Goal: Use online tool/utility: Utilize a website feature to perform a specific function

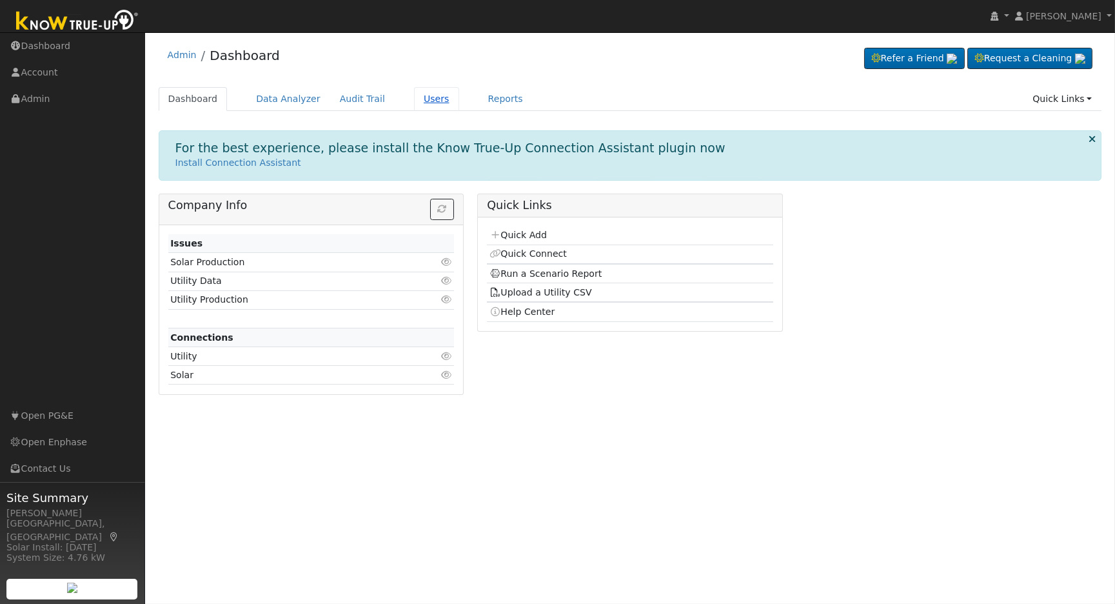
click at [414, 91] on link "Users" at bounding box center [436, 99] width 45 height 24
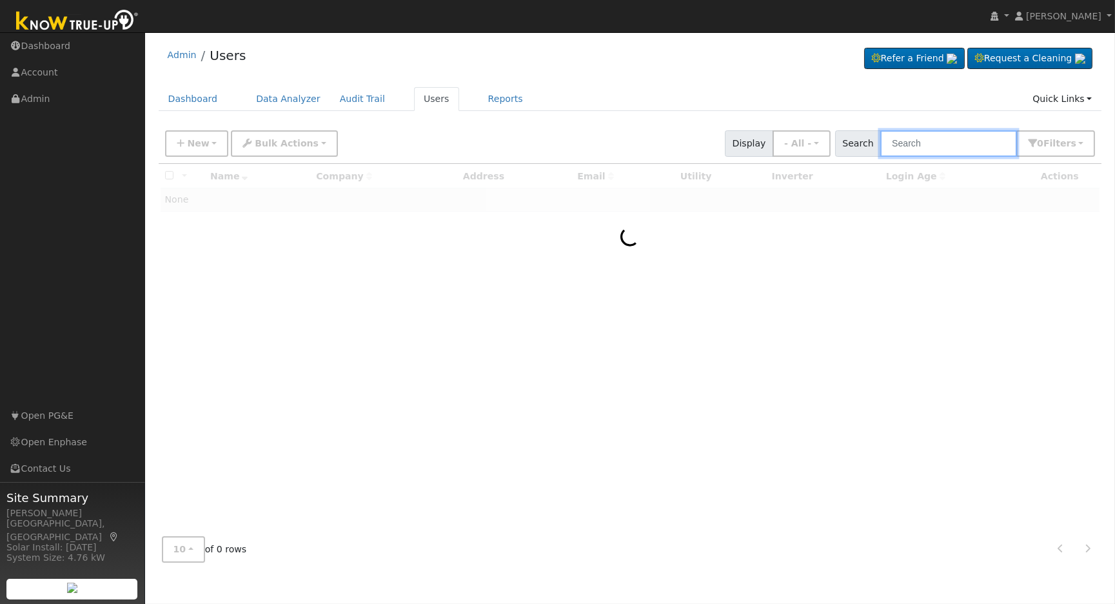
click at [937, 145] on input "text" at bounding box center [949, 143] width 137 height 26
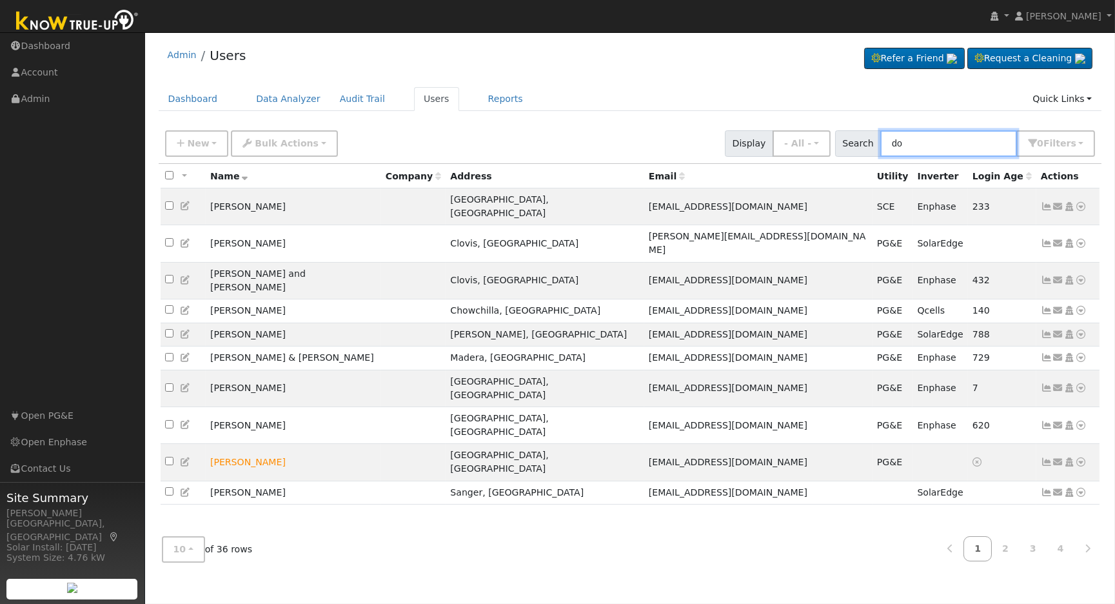
type input "d"
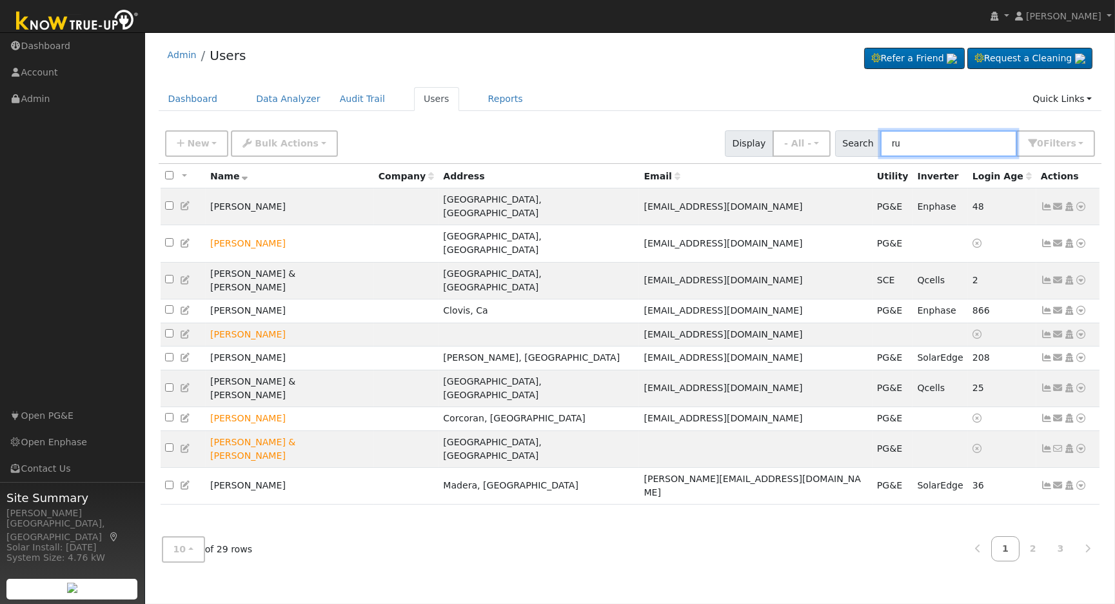
type input "r"
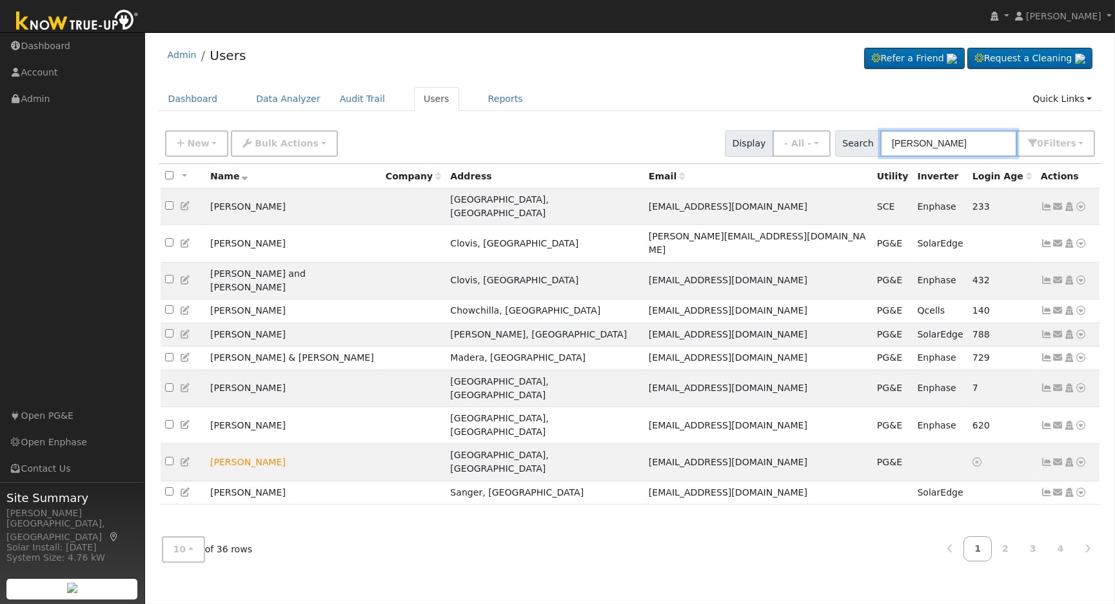
click at [937, 145] on input "donna" at bounding box center [949, 143] width 137 height 26
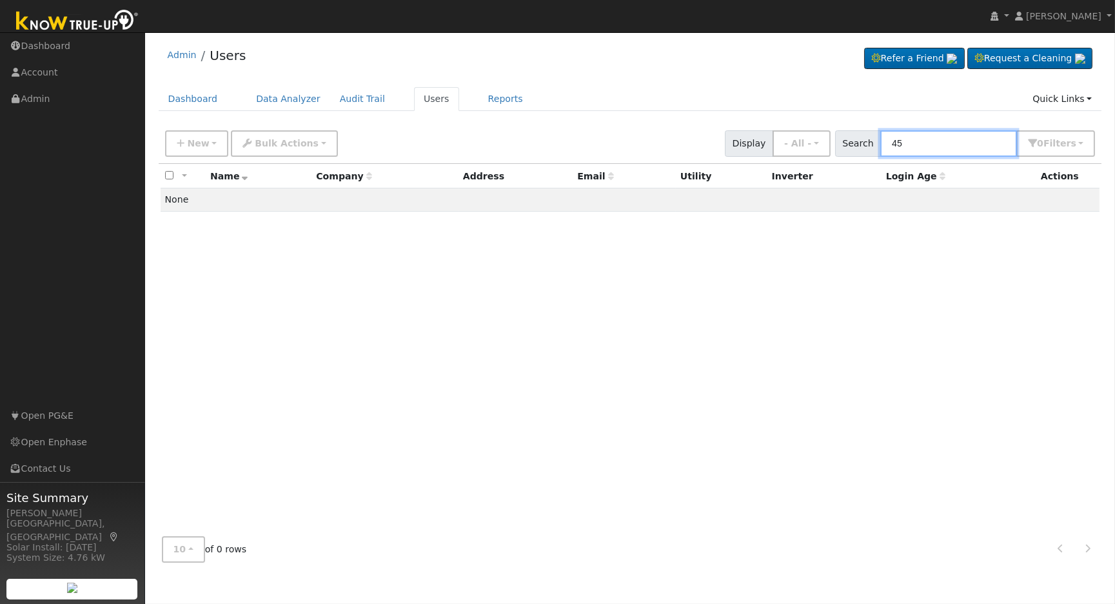
type input "4"
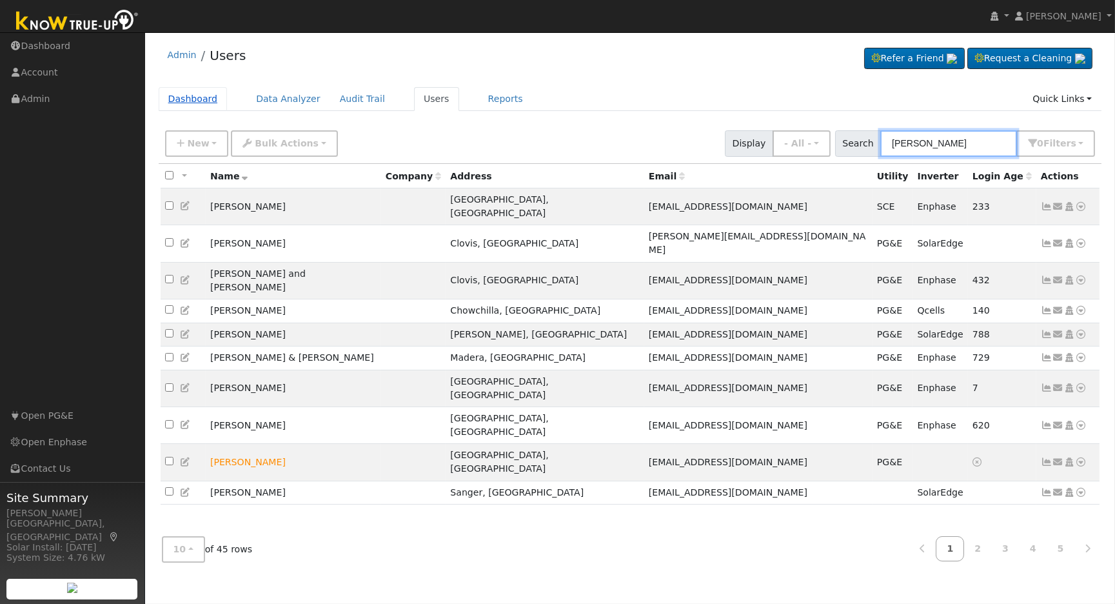
type input "donn"
click at [195, 92] on link "Dashboard" at bounding box center [193, 99] width 69 height 24
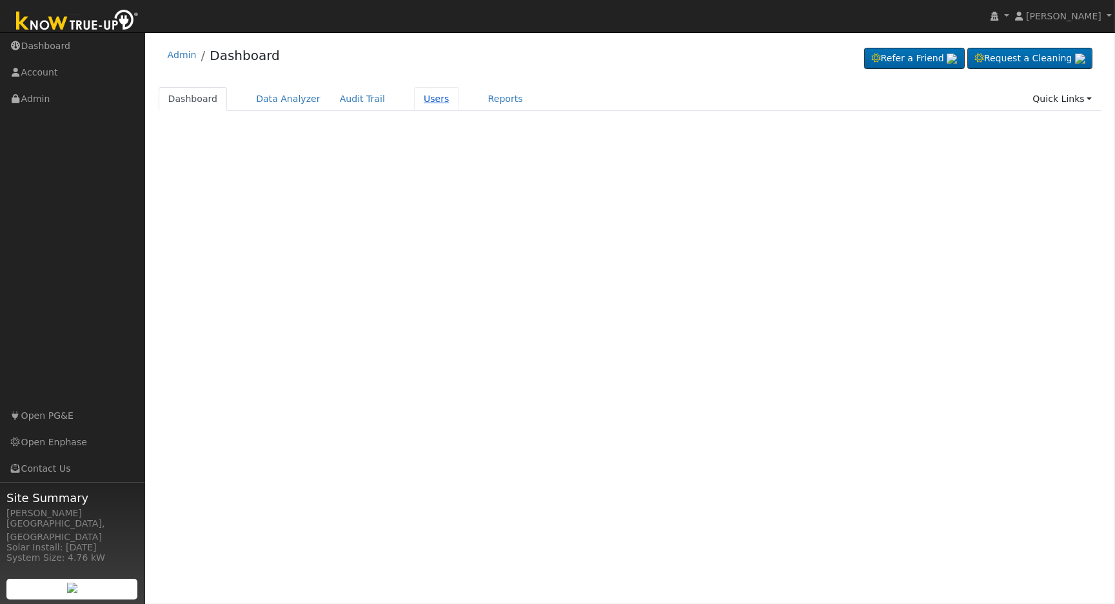
click at [423, 101] on link "Users" at bounding box center [436, 99] width 45 height 24
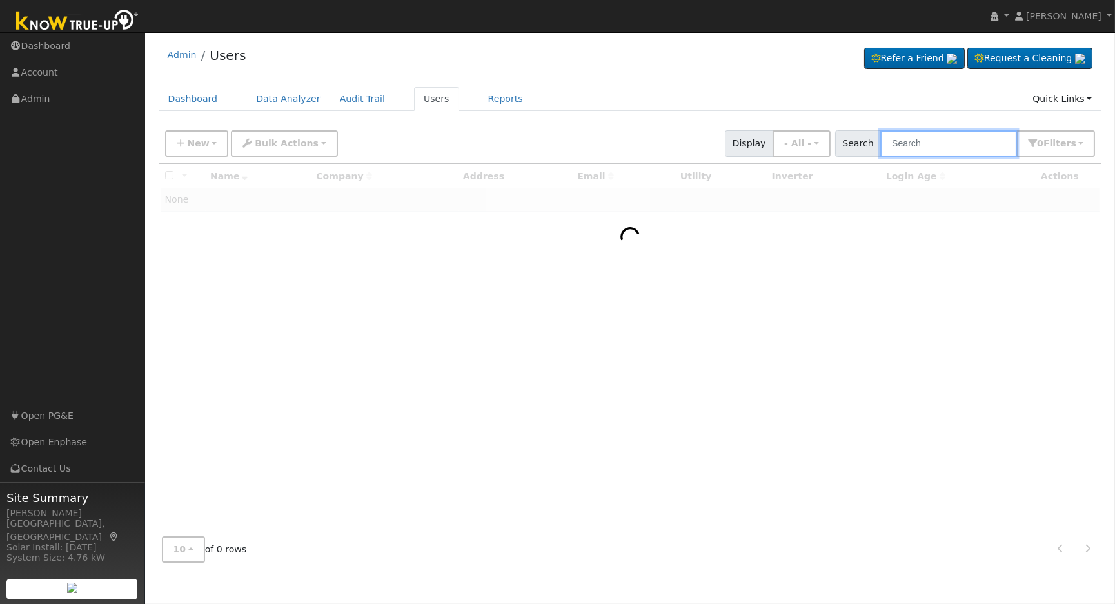
click at [966, 143] on input "text" at bounding box center [949, 143] width 137 height 26
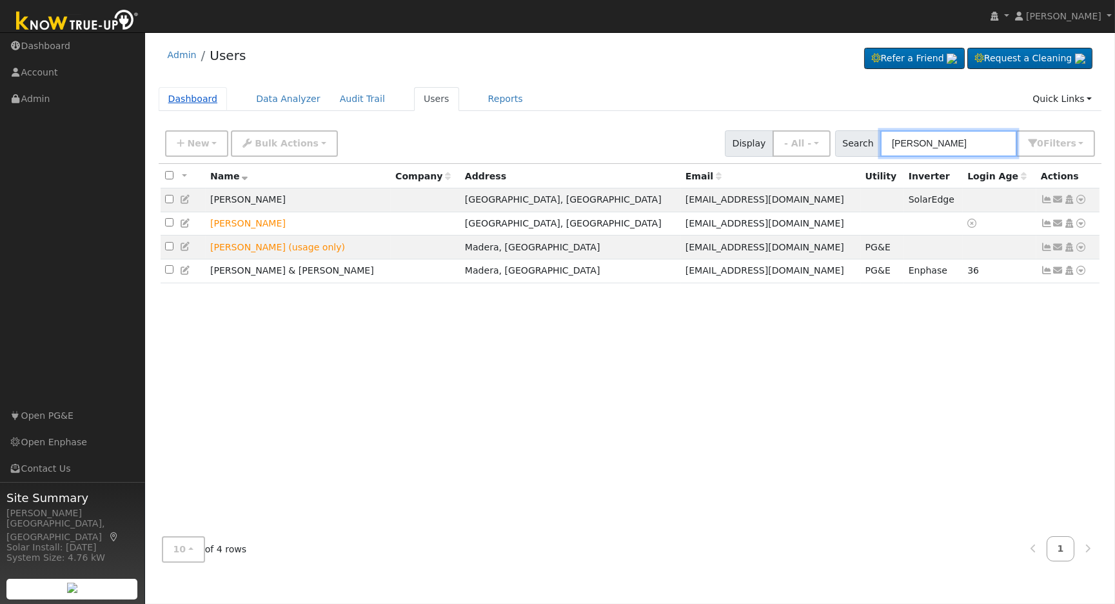
type input "johnstone"
click at [206, 97] on link "Dashboard" at bounding box center [193, 99] width 69 height 24
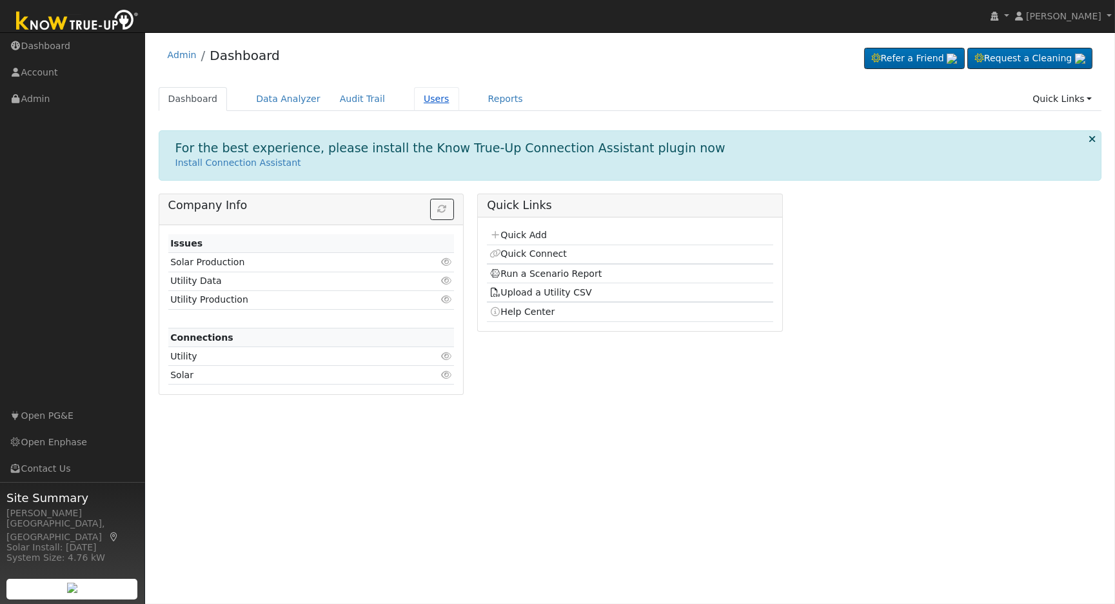
click at [414, 101] on link "Users" at bounding box center [436, 99] width 45 height 24
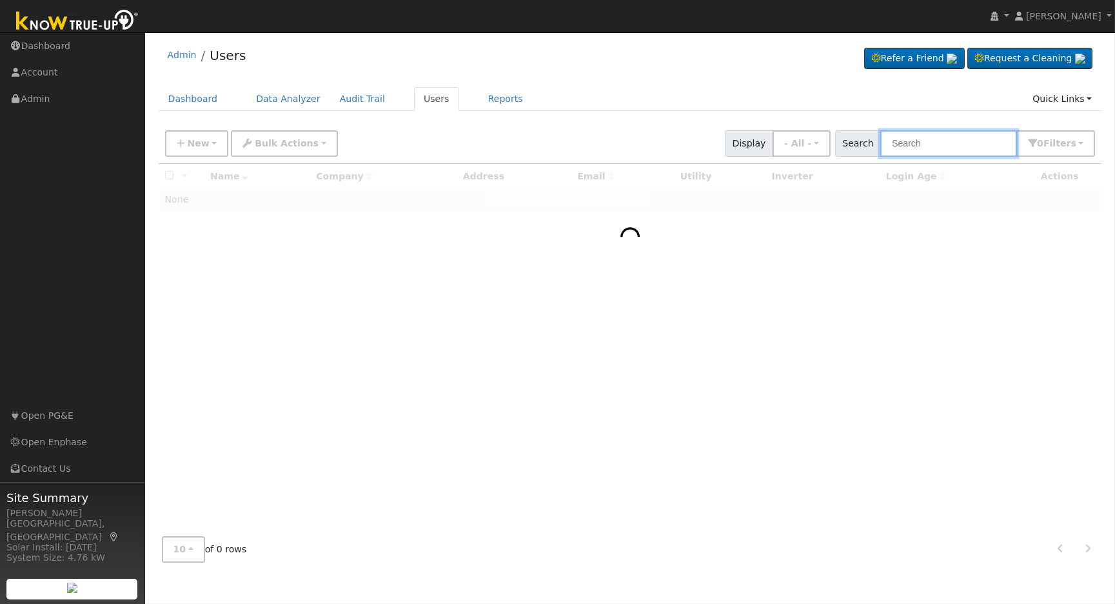
click at [911, 133] on input "text" at bounding box center [949, 143] width 137 height 26
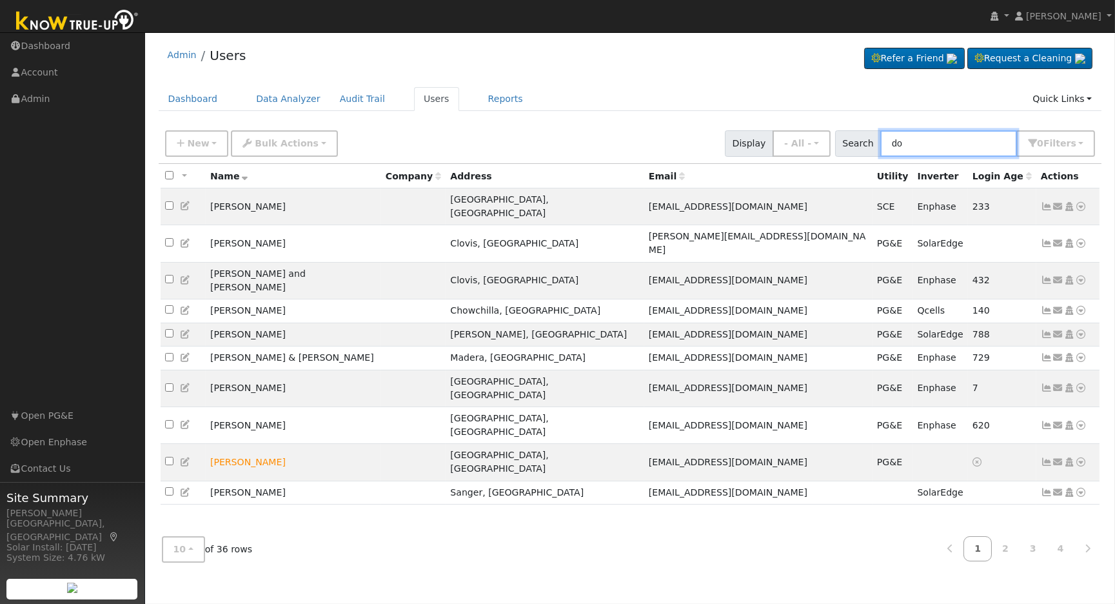
type input "d"
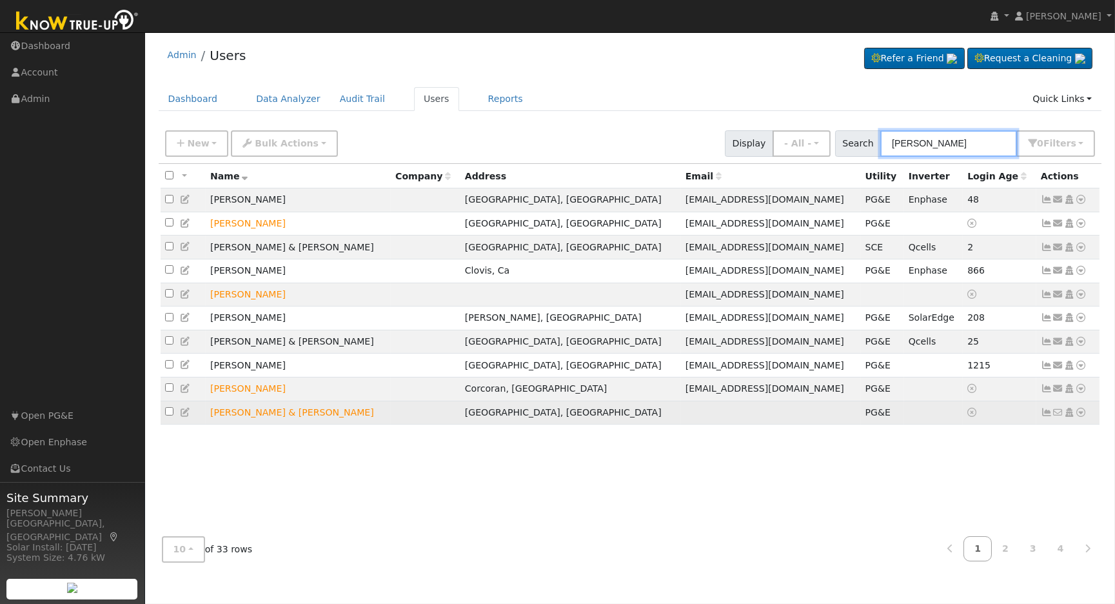
type input "russel"
click at [1083, 417] on icon at bounding box center [1082, 412] width 12 height 9
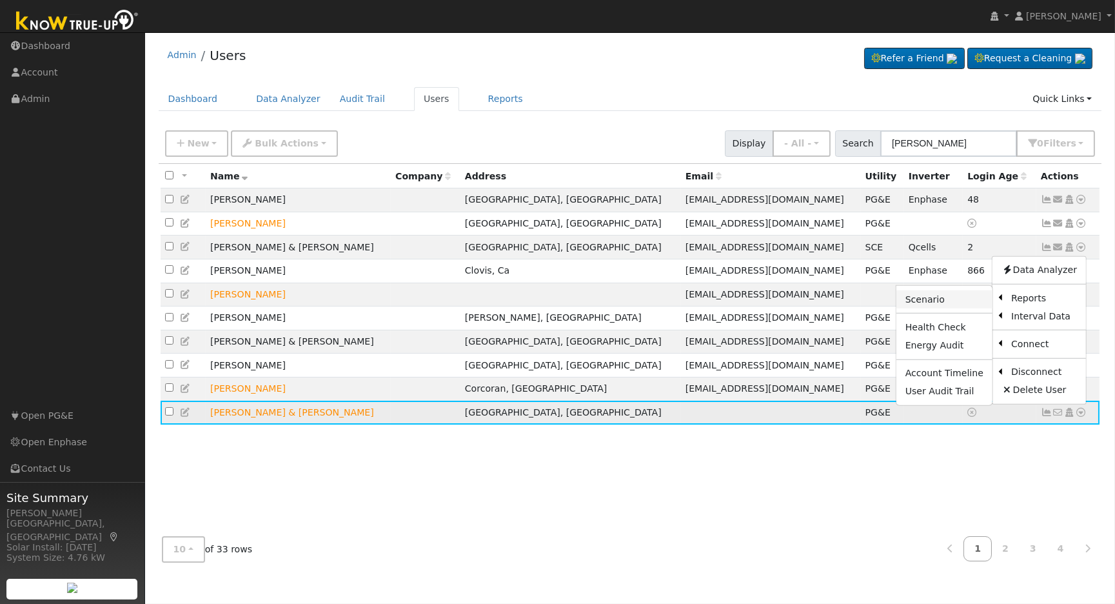
click at [931, 308] on link "Scenario" at bounding box center [945, 299] width 96 height 18
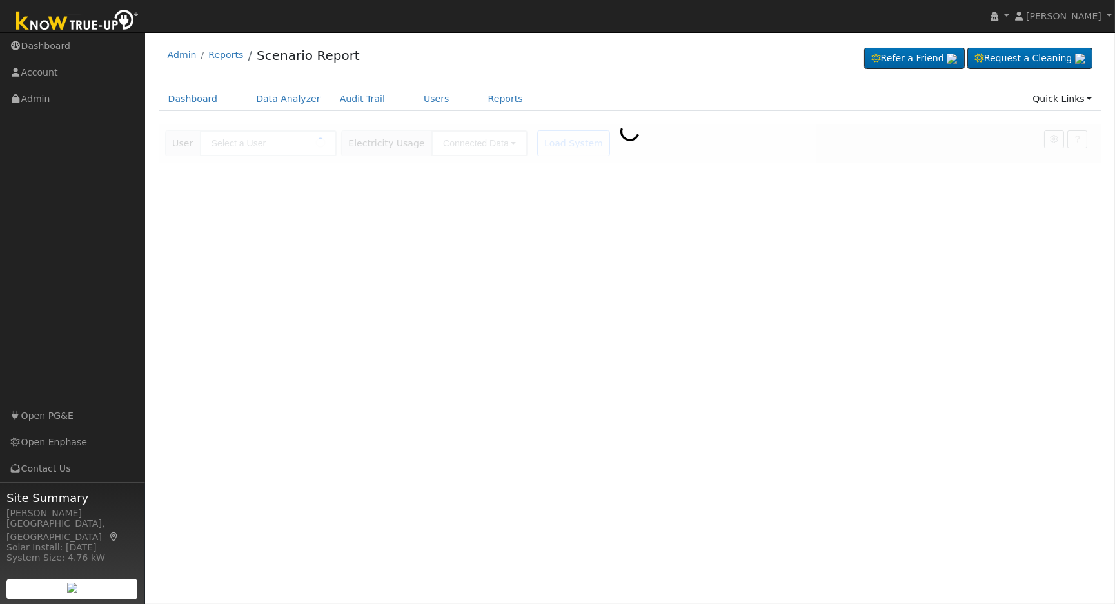
type input "[PERSON_NAME] & [PERSON_NAME]"
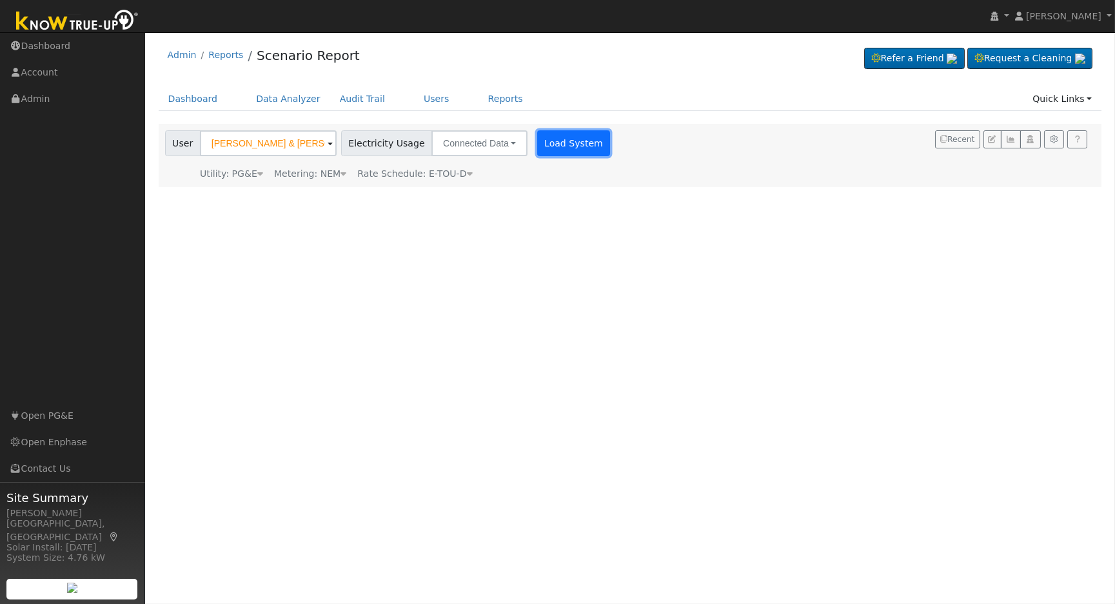
click at [558, 140] on button "Load System" at bounding box center [574, 143] width 74 height 26
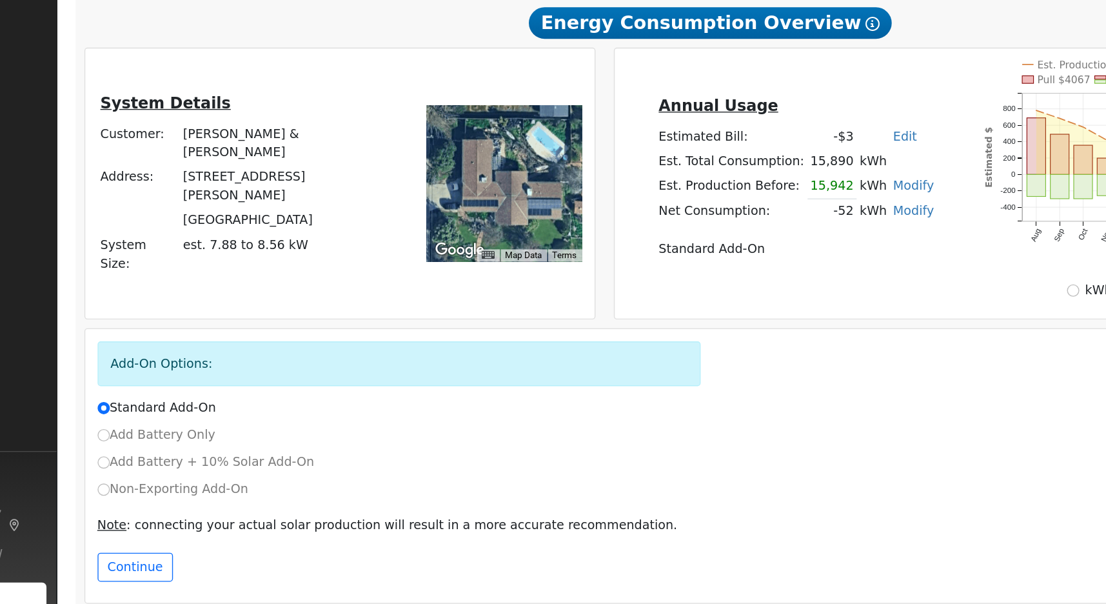
scroll to position [115, 0]
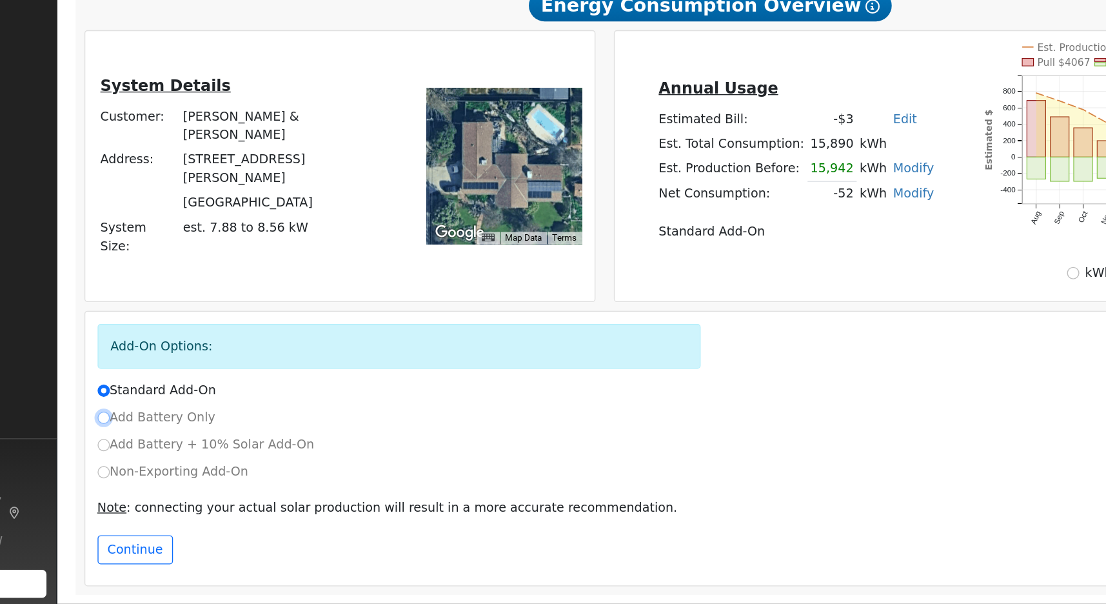
click at [181, 466] on input "Add Battery Only" at bounding box center [179, 467] width 9 height 9
radio input "true"
radio input "false"
click at [201, 566] on button "Continue" at bounding box center [202, 565] width 55 height 22
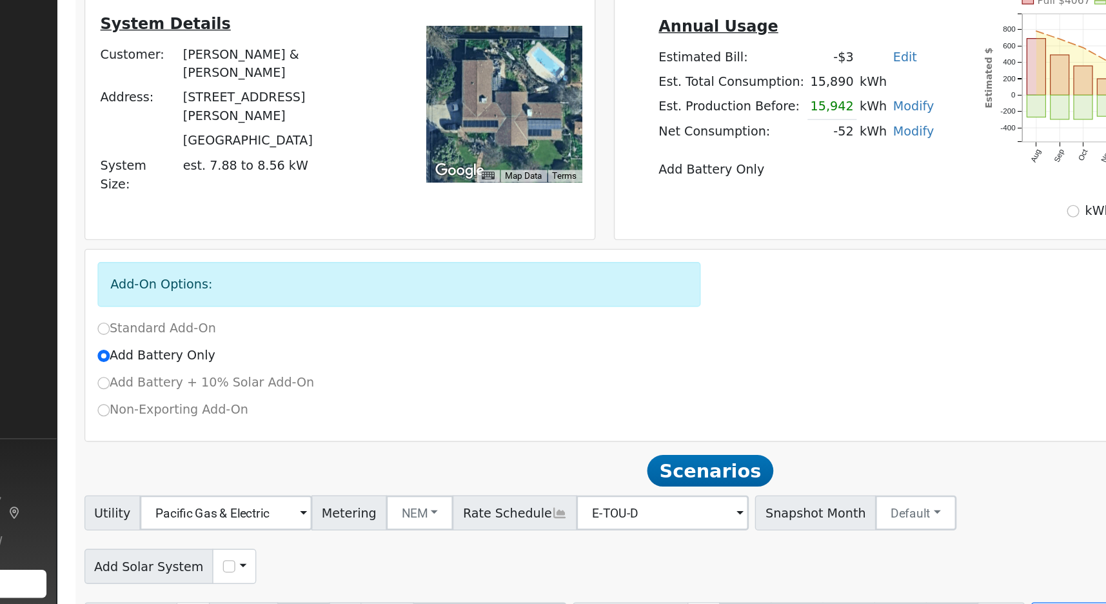
scroll to position [199, 0]
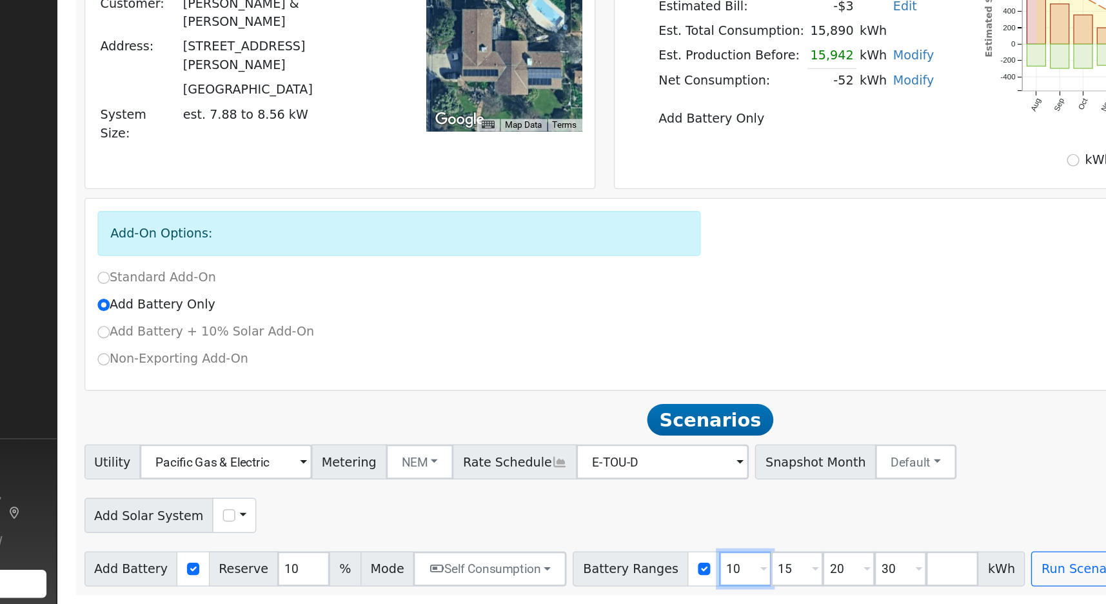
click at [632, 576] on input "10" at bounding box center [651, 578] width 39 height 26
type input "13.5"
click at [670, 579] on input "15" at bounding box center [689, 578] width 39 height 26
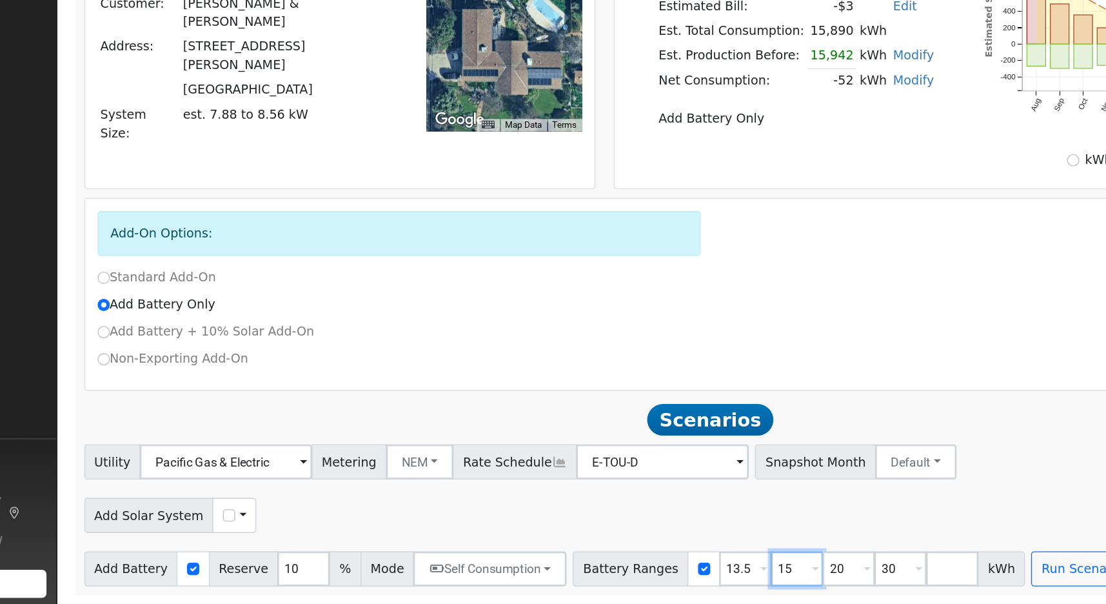
click at [670, 579] on input "15" at bounding box center [689, 578] width 39 height 26
type input "20"
type input "30"
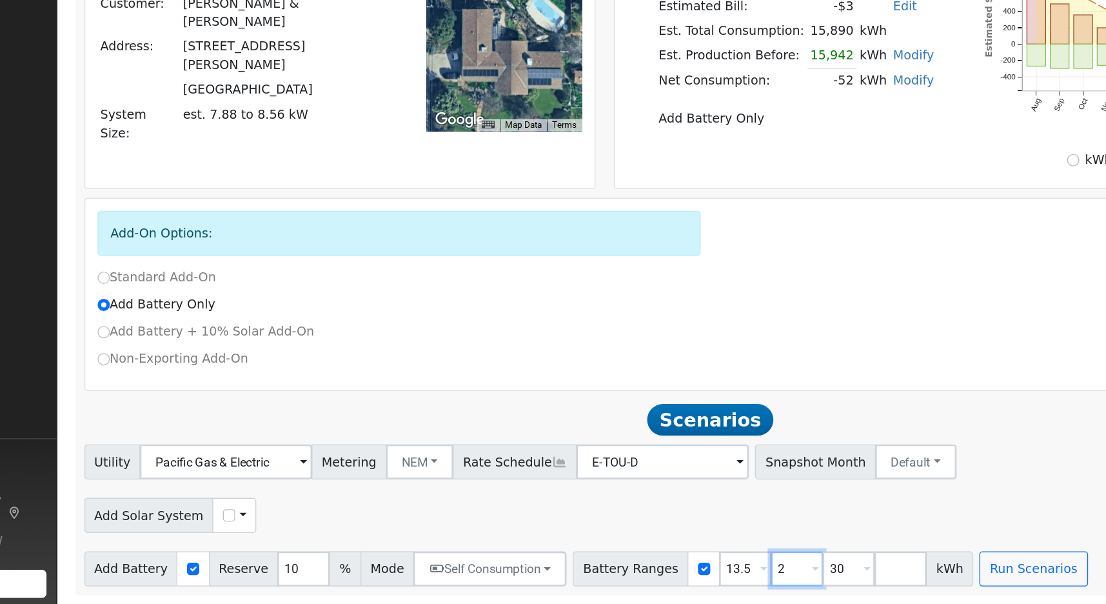
type input "30"
type input "3"
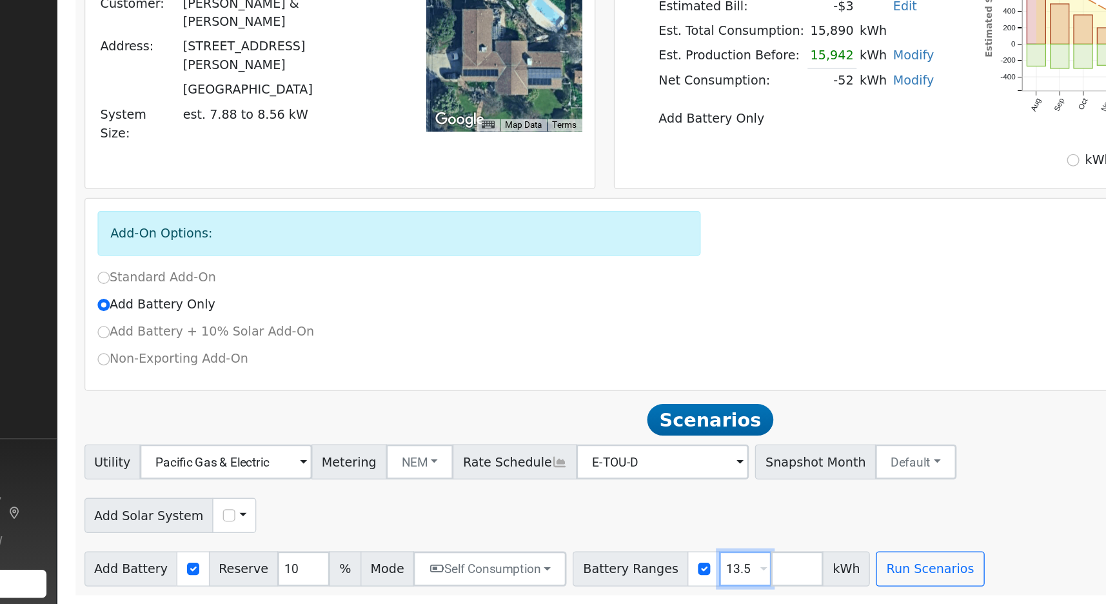
click at [632, 576] on input "13.5" at bounding box center [651, 578] width 39 height 26
type input "13.5"
click at [768, 576] on button "Run Scenarios" at bounding box center [787, 578] width 79 height 26
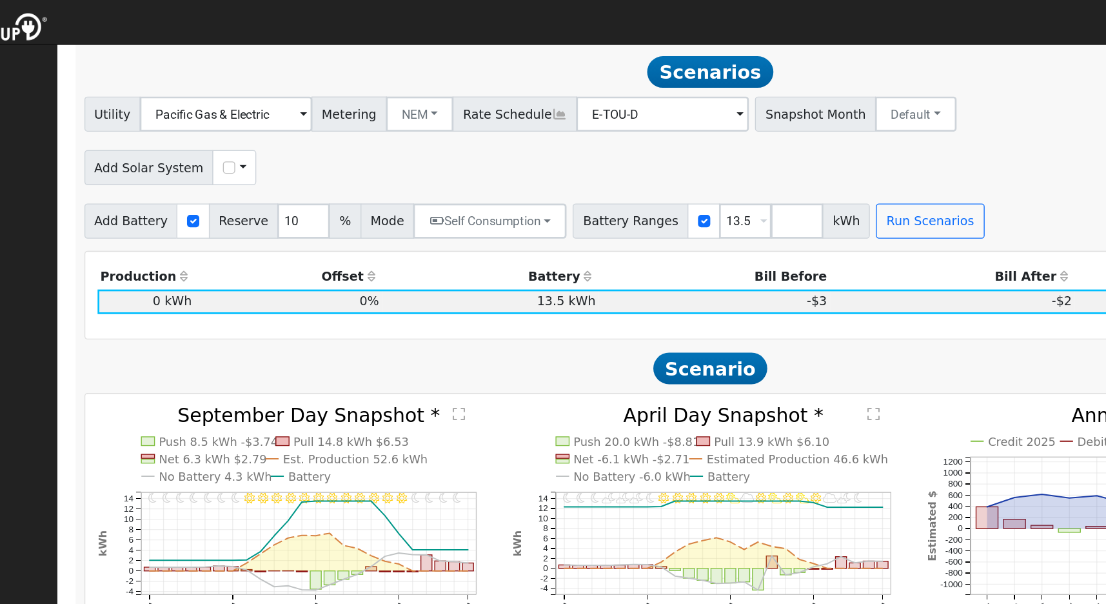
scroll to position [610, 0]
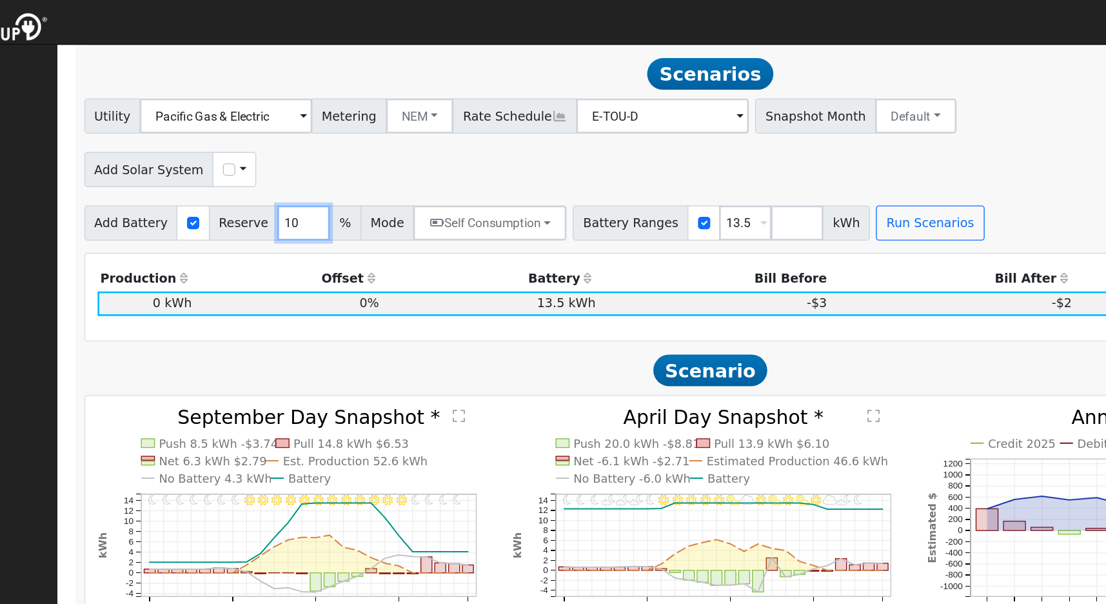
click at [307, 170] on input "10" at bounding box center [326, 164] width 39 height 26
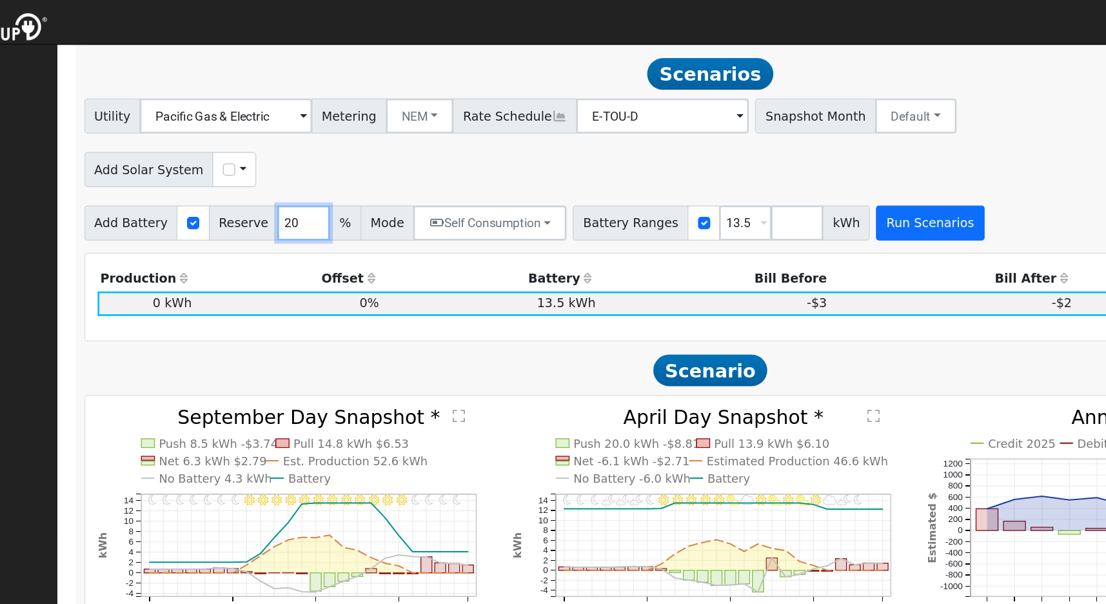
type input "20"
click at [759, 170] on button "Run Scenarios" at bounding box center [787, 164] width 79 height 26
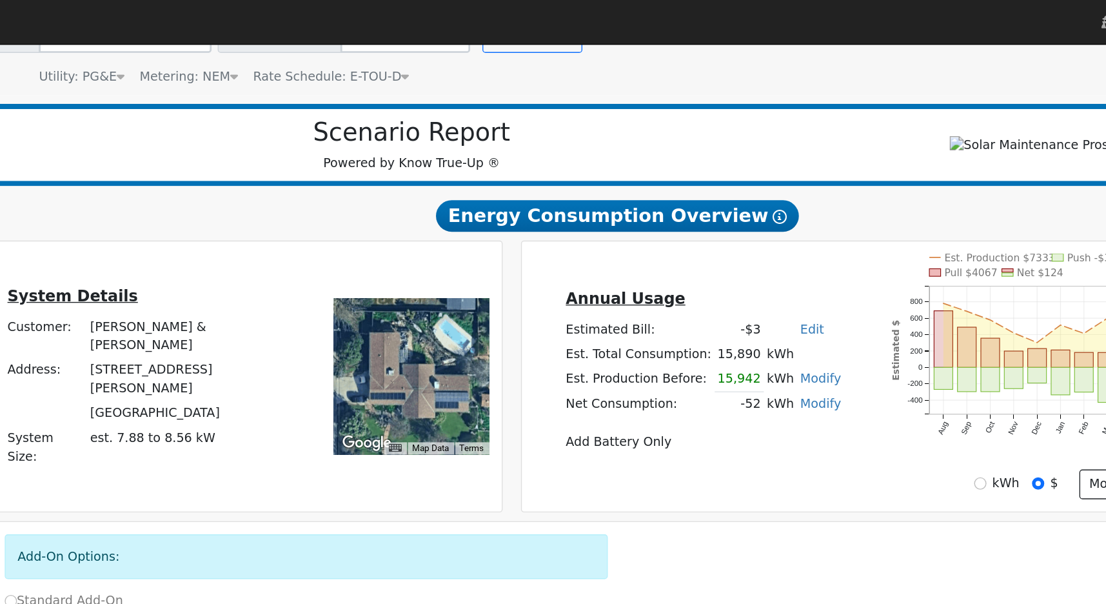
scroll to position [61, 0]
